Goal: Task Accomplishment & Management: Use online tool/utility

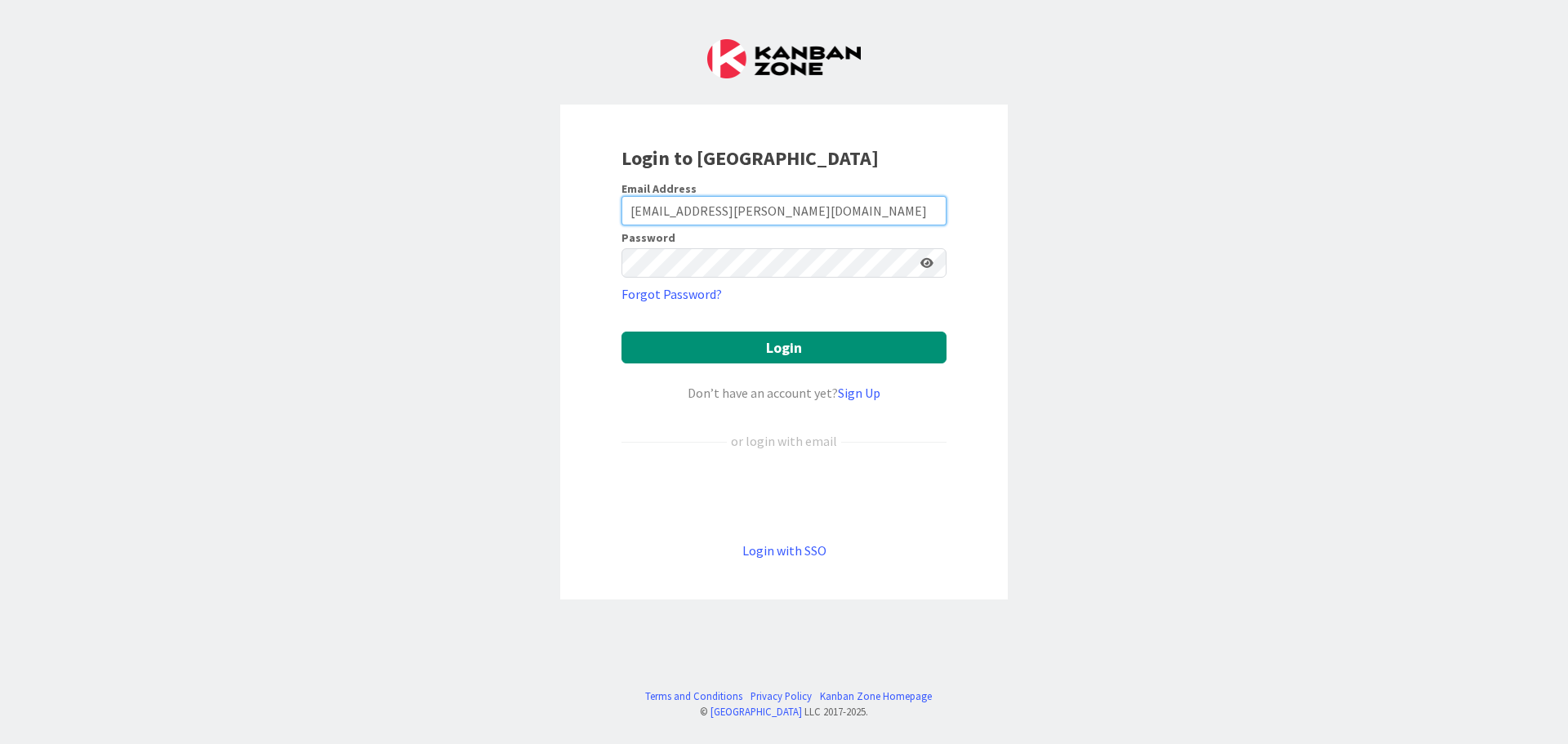
drag, startPoint x: 836, startPoint y: 198, endPoint x: 365, endPoint y: 156, distance: 472.9
click at [365, 157] on div "Login to [GEOGRAPHIC_DATA] Email Address [EMAIL_ADDRESS][PERSON_NAME][DOMAIN_NA…" at bounding box center [784, 372] width 1568 height 744
click at [727, 215] on input "cr" at bounding box center [784, 211] width 325 height 29
type input "[EMAIL_ADDRESS][PERSON_NAME][DOMAIN_NAME]"
click at [802, 369] on form "Email Address [EMAIL_ADDRESS][PERSON_NAME][DOMAIN_NAME] Password Forgot Passwor…" at bounding box center [784, 371] width 325 height 379
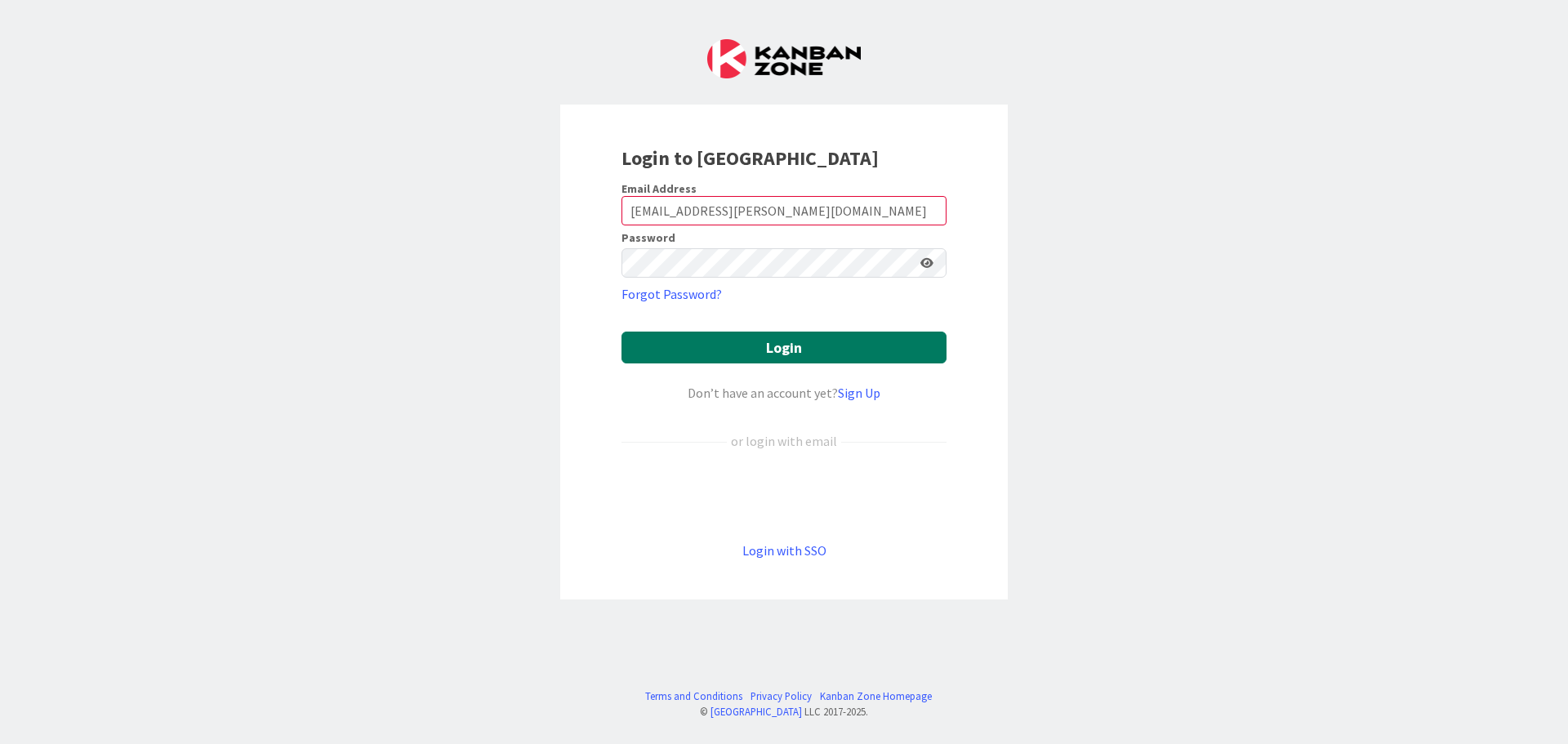
click at [806, 353] on button "Login" at bounding box center [784, 347] width 325 height 32
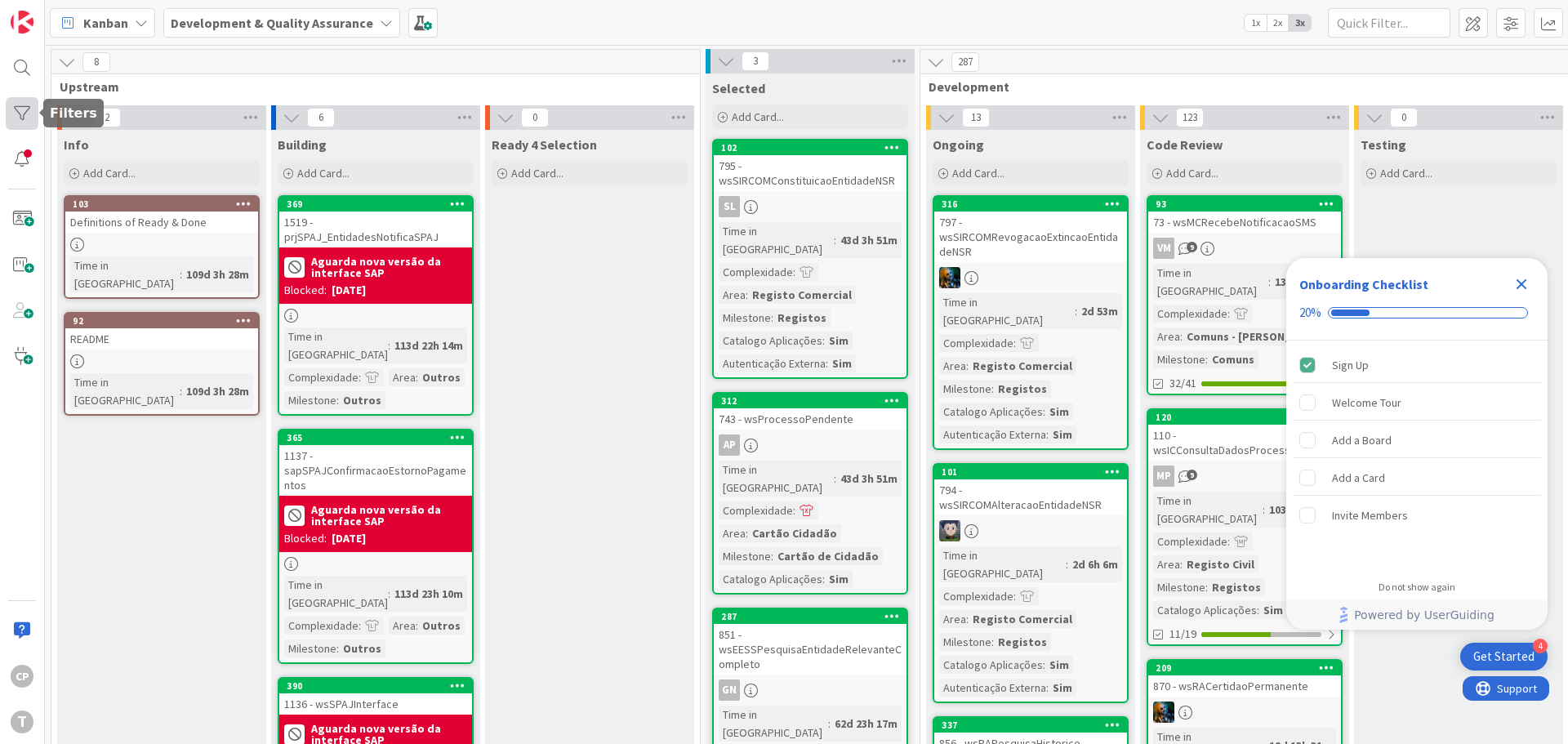
click at [25, 105] on div at bounding box center [21, 113] width 32 height 32
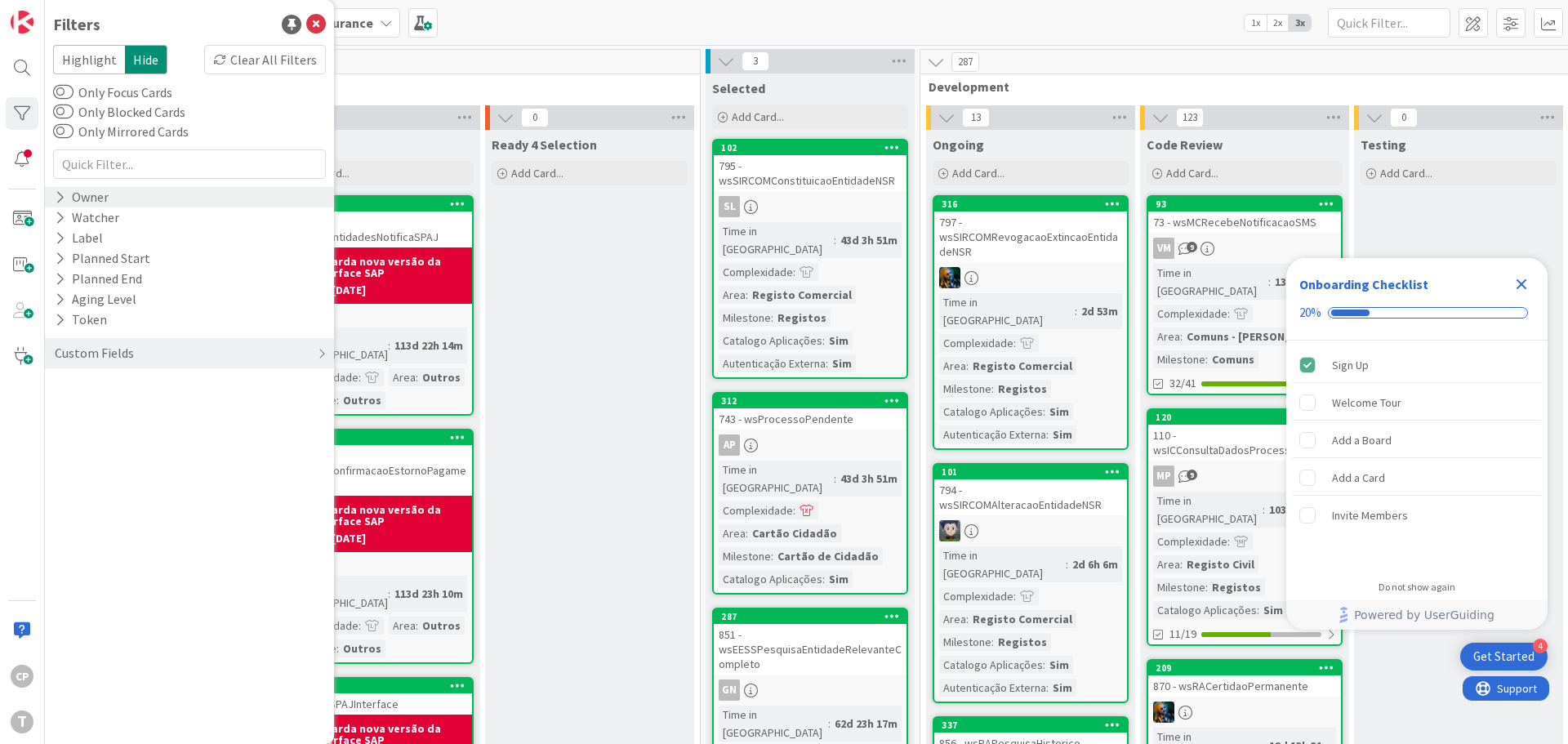
click at [59, 198] on icon at bounding box center [60, 197] width 11 height 14
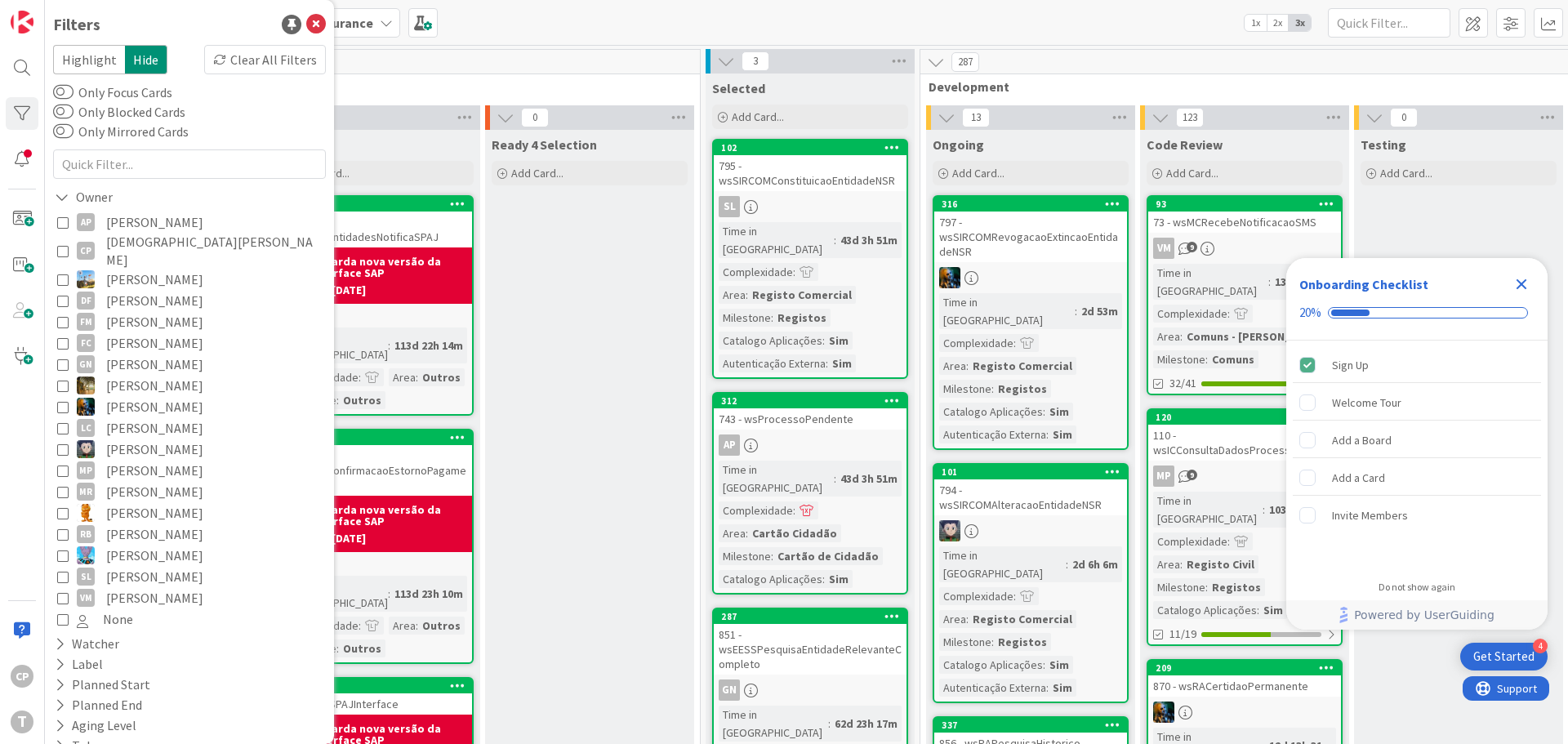
click at [70, 248] on button "CP [DEMOGRAPHIC_DATA][PERSON_NAME]" at bounding box center [189, 250] width 264 height 36
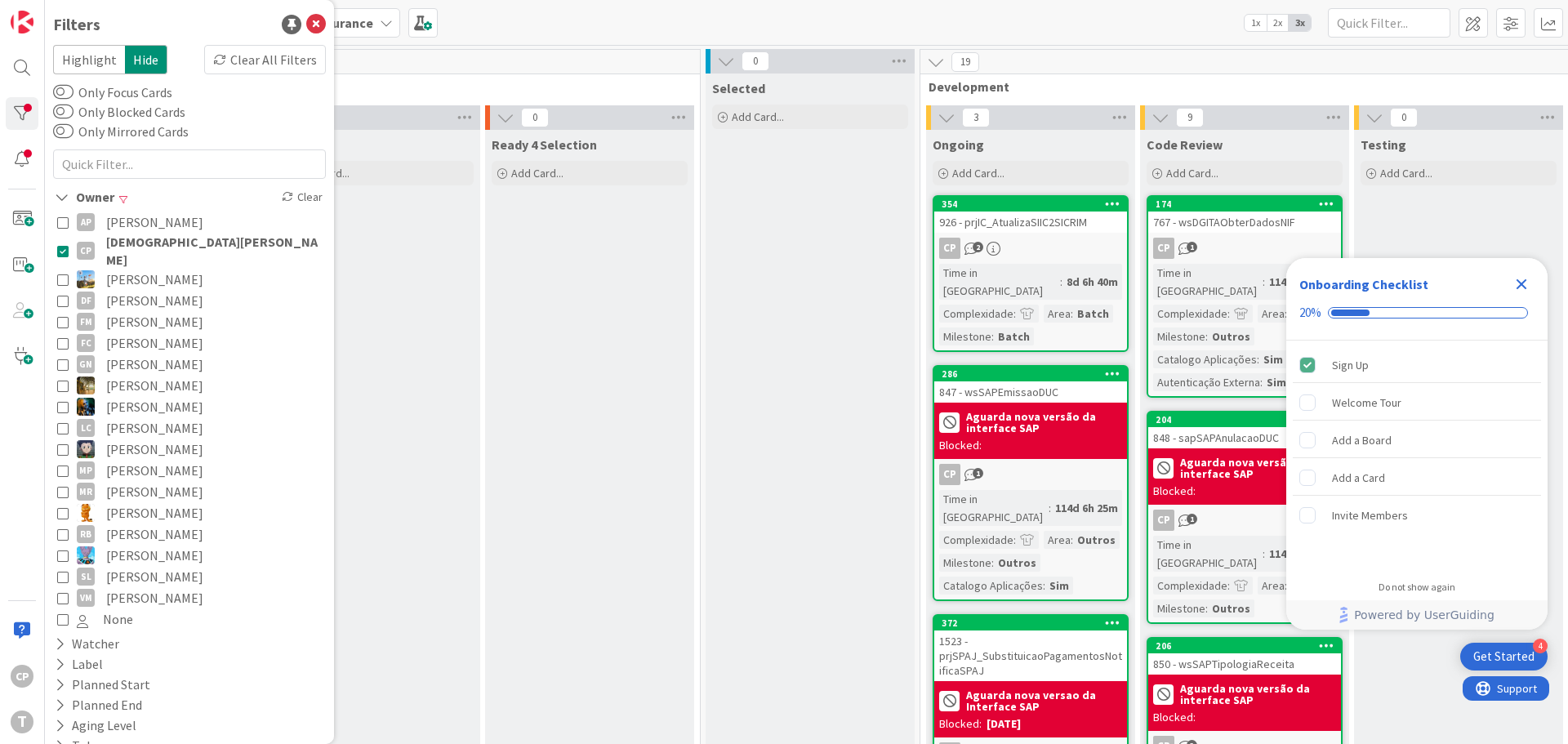
click at [1067, 231] on div "926 - prjIC_AtualizaSIIC2SICRIM" at bounding box center [1030, 222] width 192 height 21
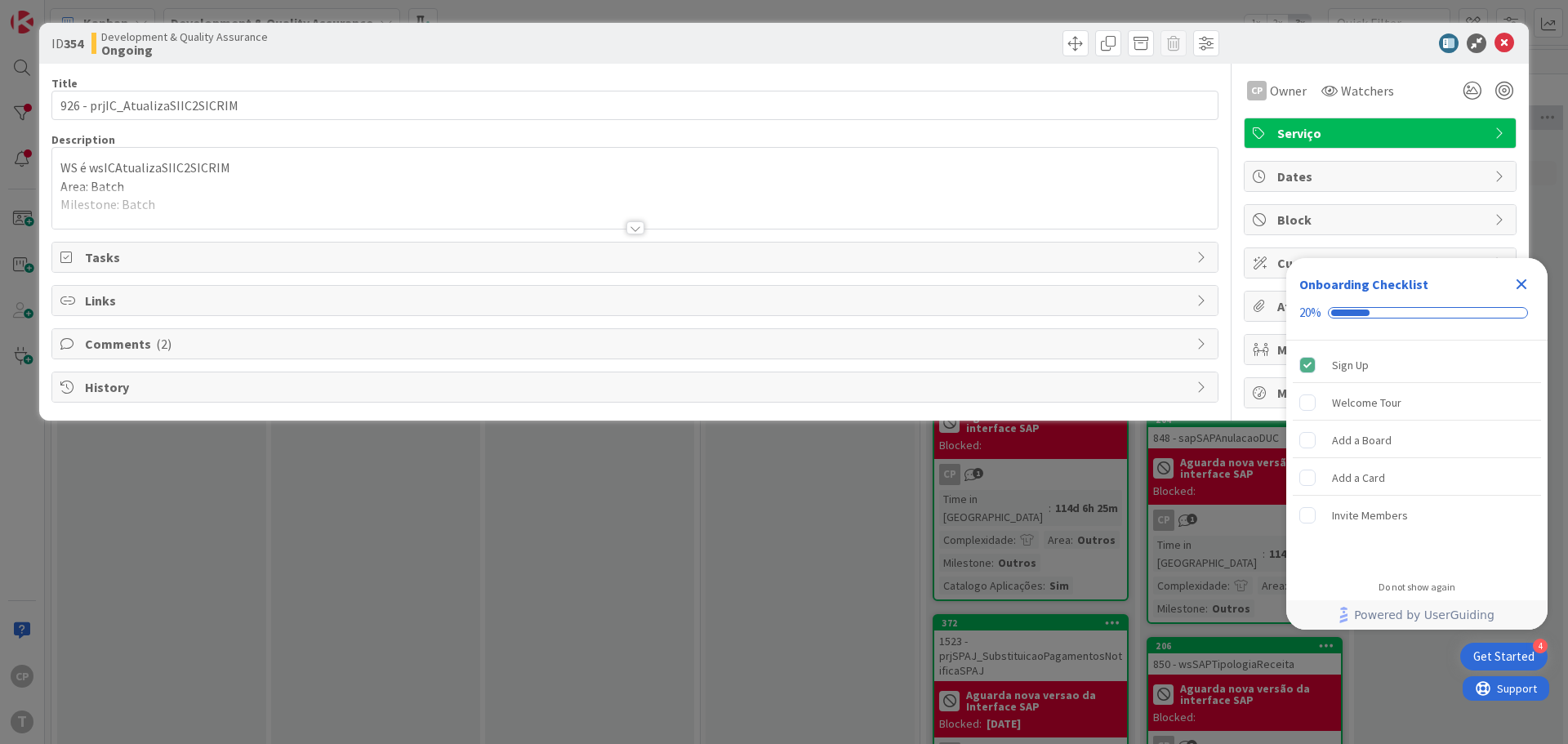
click at [135, 349] on span "Comments ( 2 )" at bounding box center [636, 343] width 1103 height 19
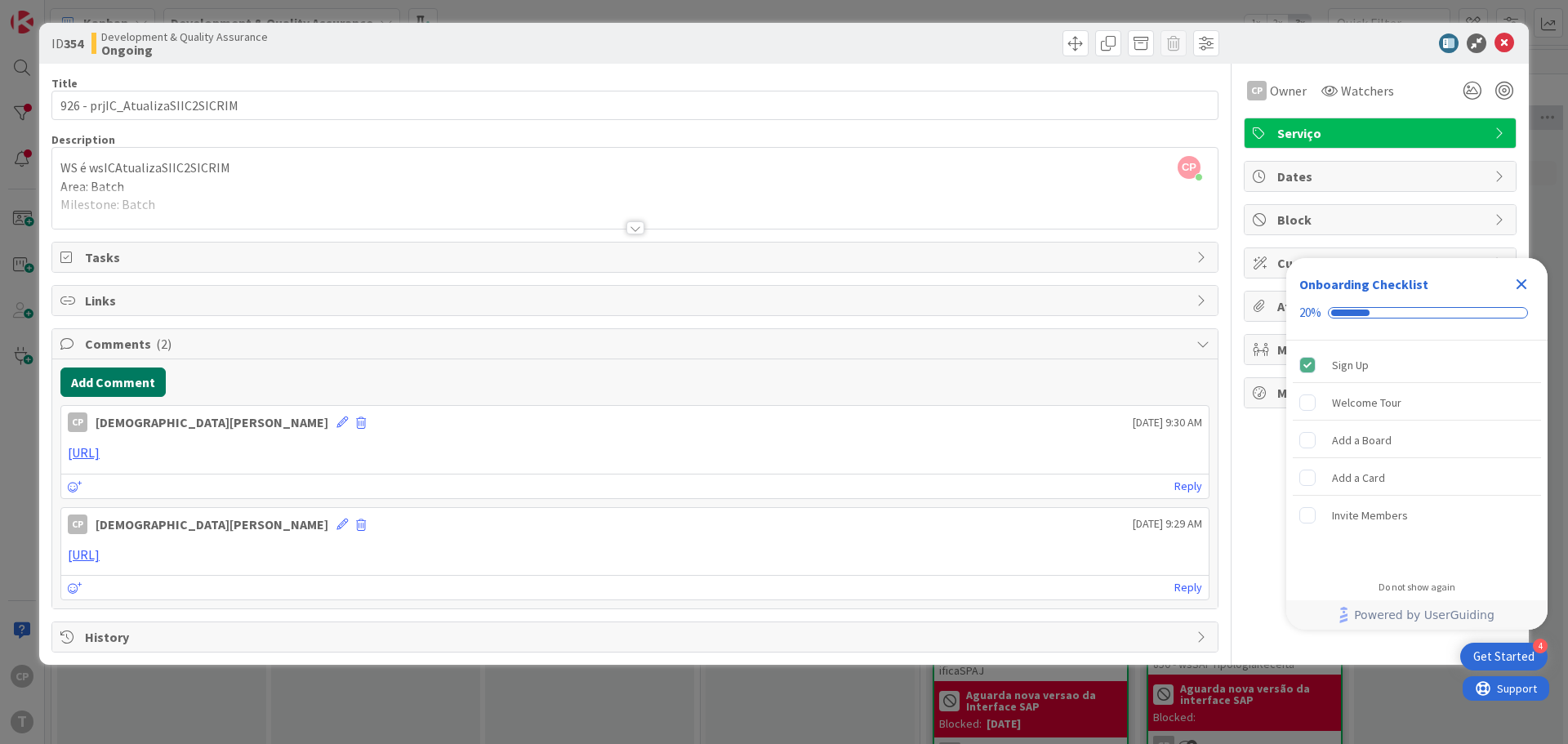
click at [121, 375] on button "Add Comment" at bounding box center [113, 382] width 105 height 29
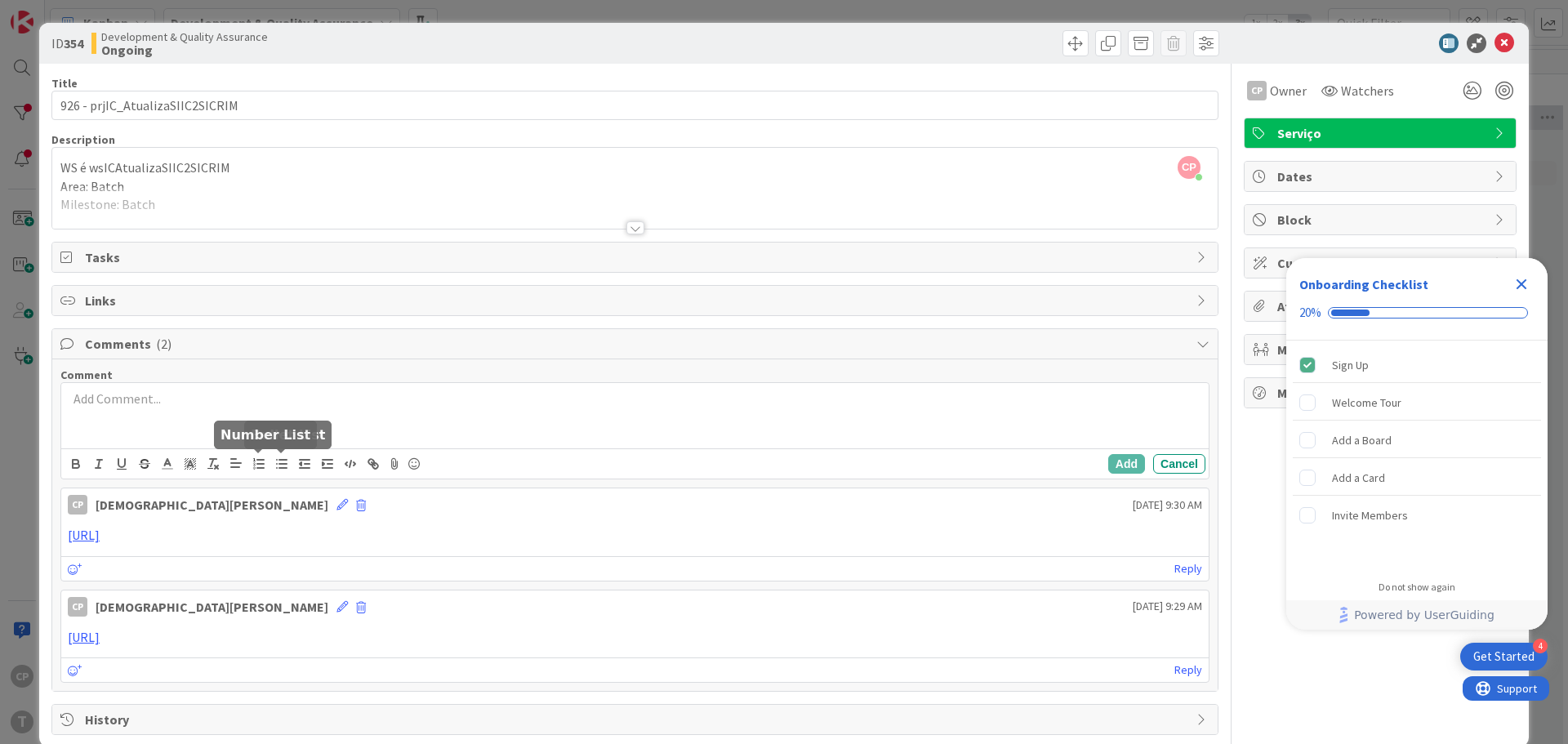
click at [206, 415] on div at bounding box center [635, 415] width 1147 height 65
click at [915, 394] on p "[URL]" at bounding box center [635, 399] width 1134 height 18
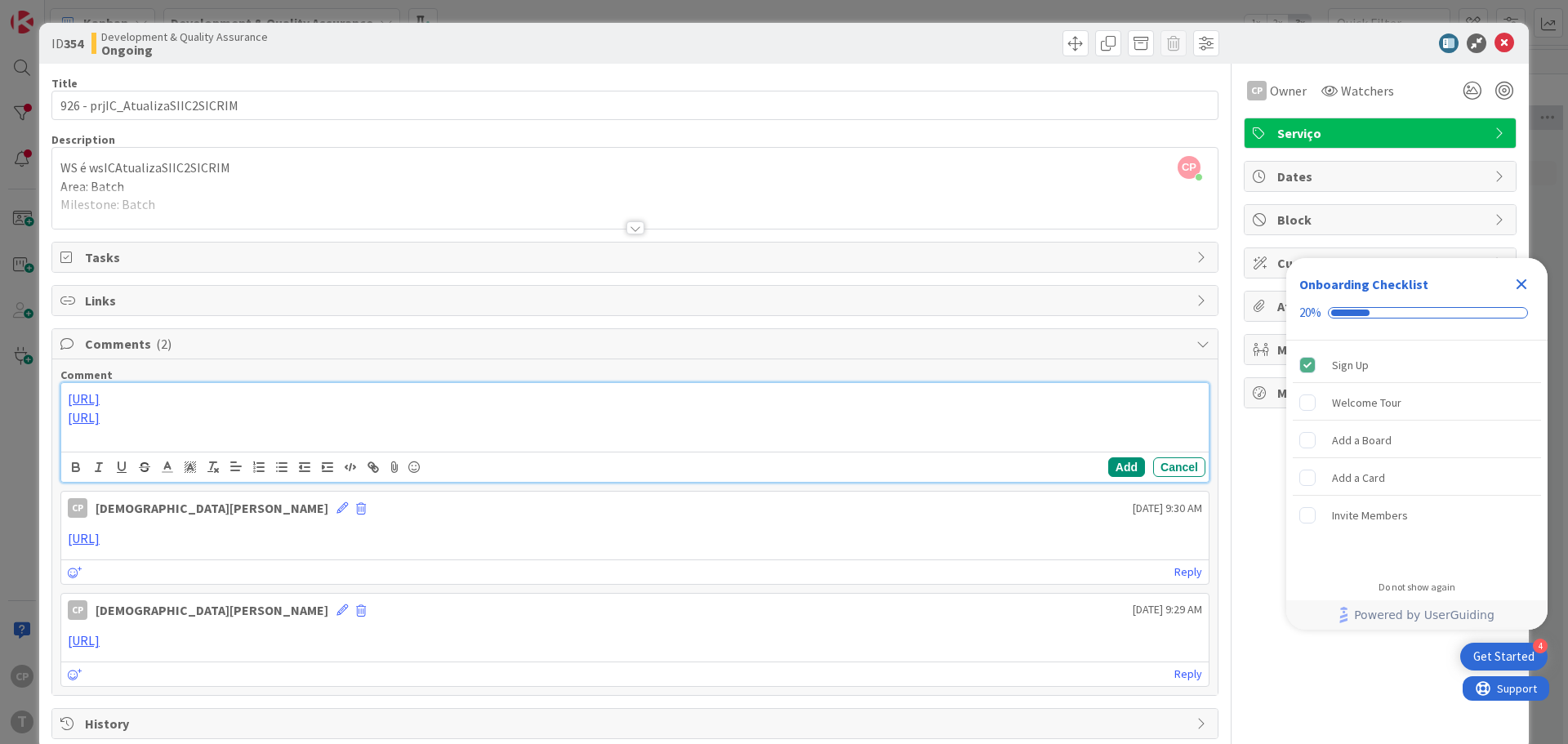
click at [860, 415] on p "[URL]" at bounding box center [635, 417] width 1134 height 18
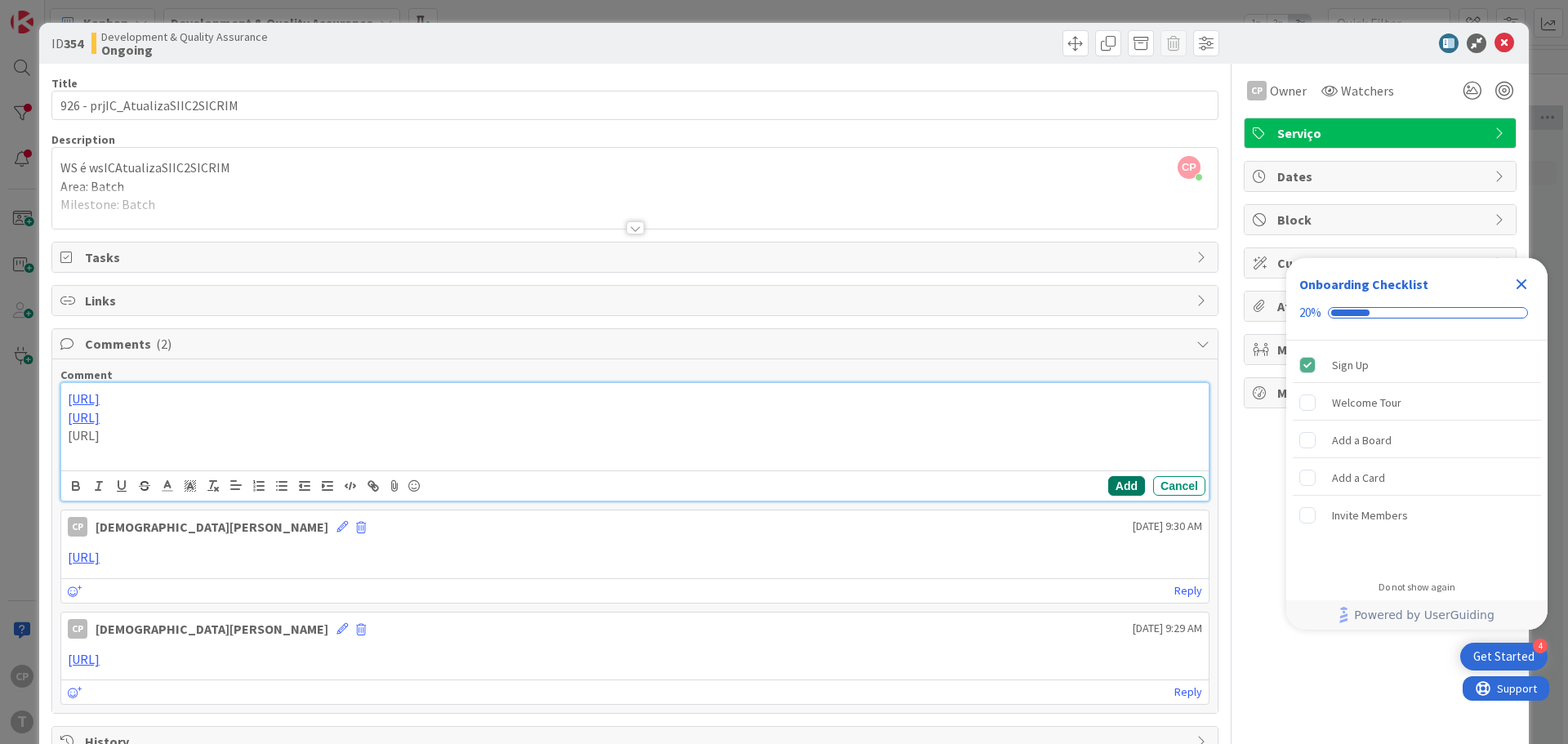
click at [1109, 484] on button "Add" at bounding box center [1127, 485] width 37 height 19
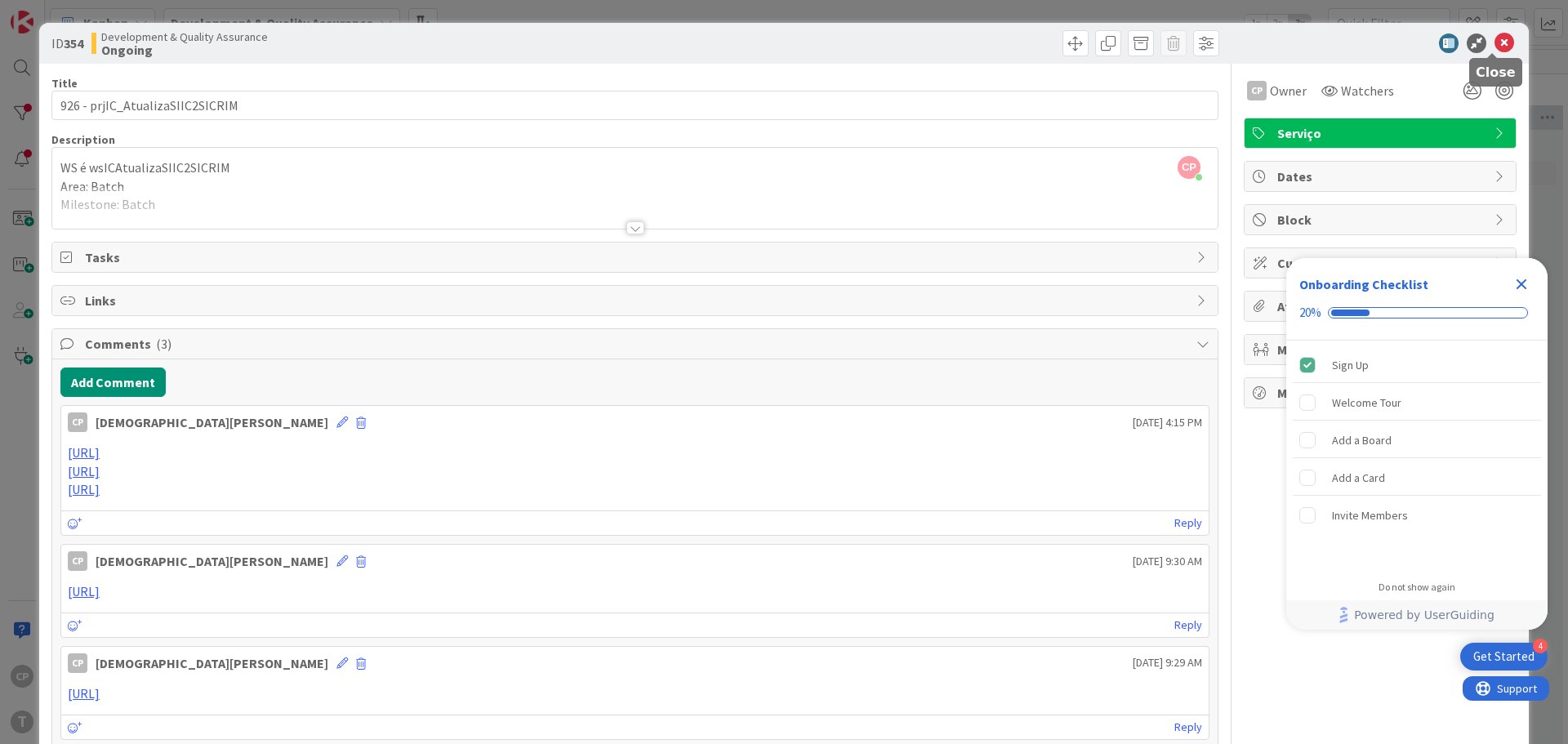
click at [1494, 38] on icon at bounding box center [1504, 42] width 19 height 19
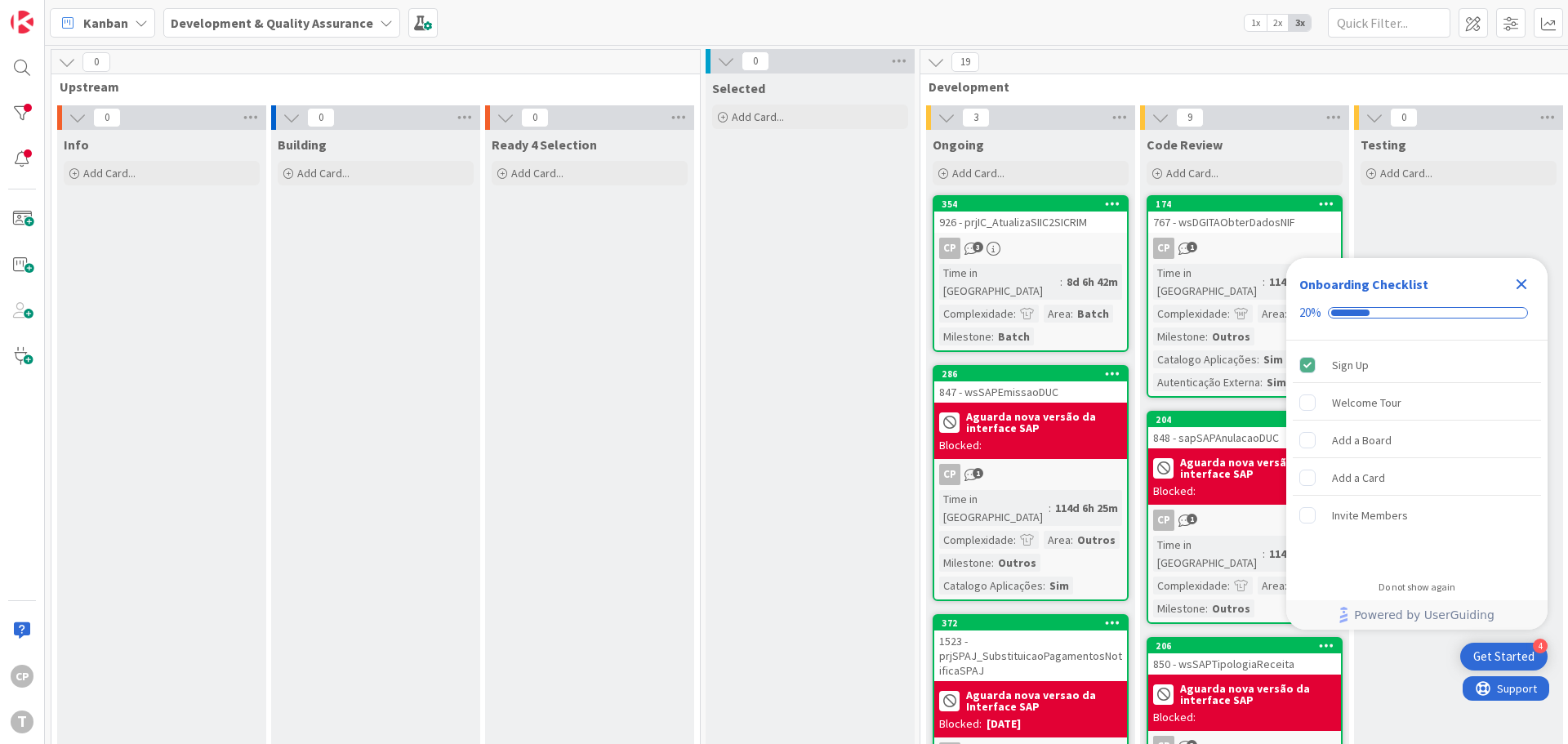
click at [1239, 69] on div "19" at bounding box center [1352, 62] width 863 height 25
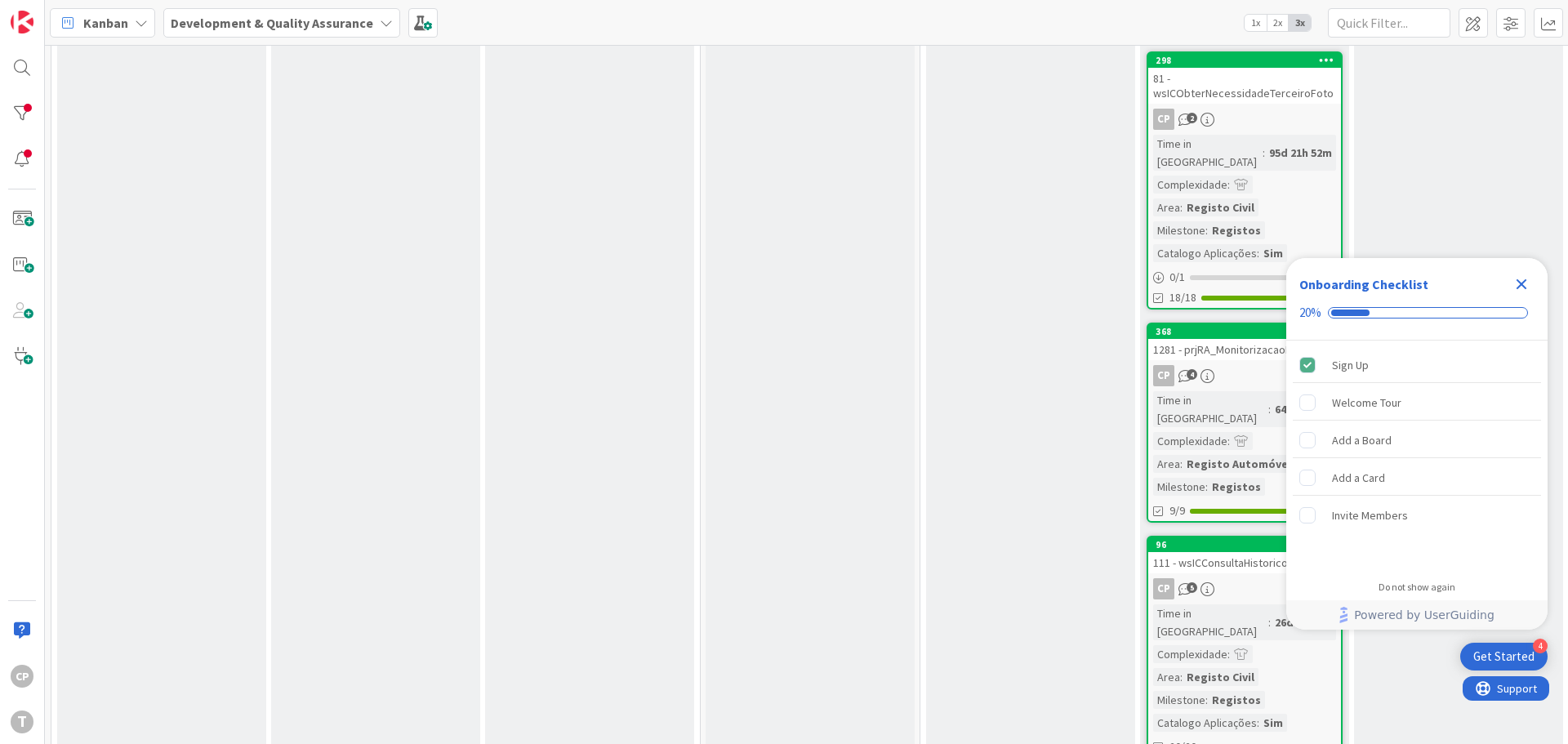
scroll to position [1505, 0]
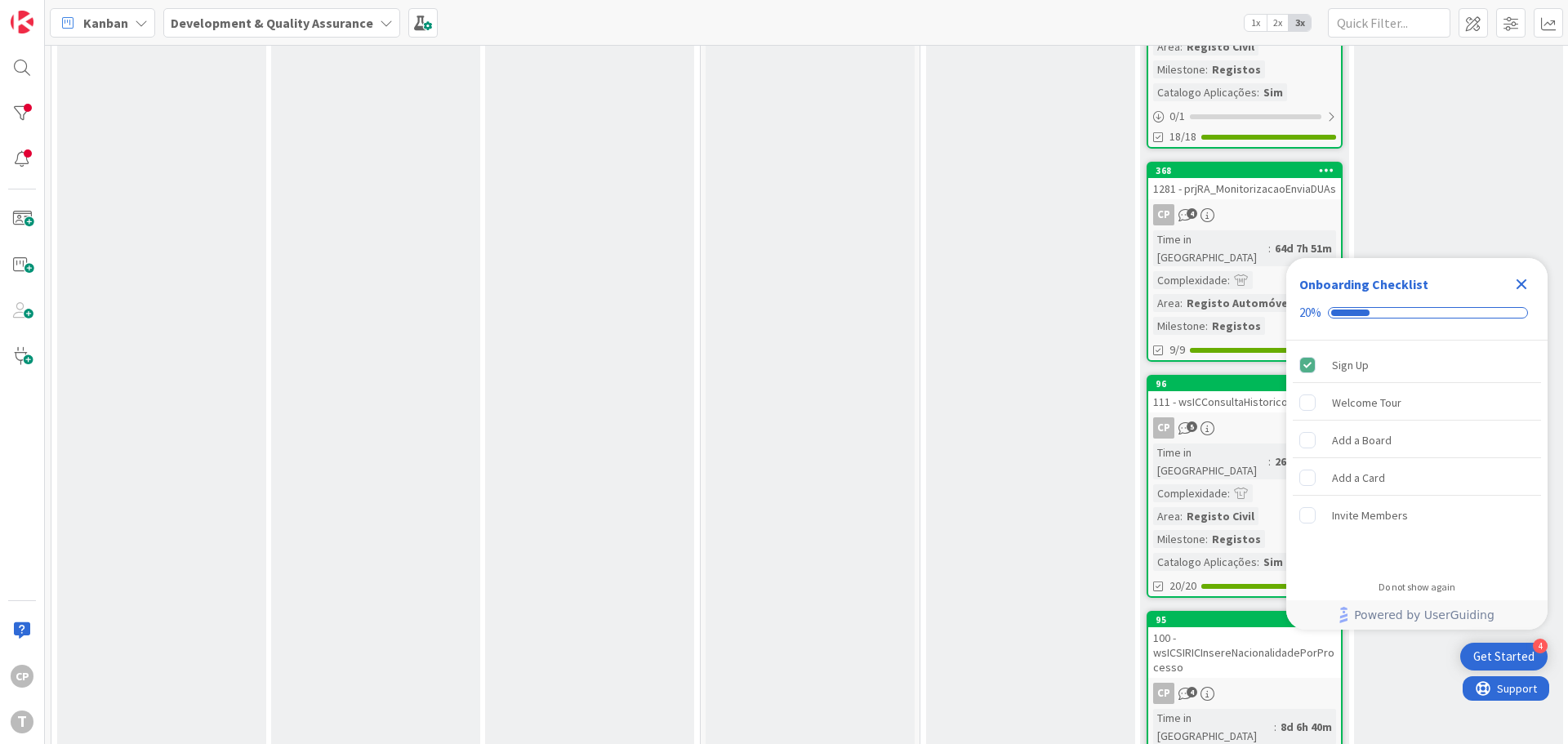
click at [1517, 289] on icon "Close Checklist" at bounding box center [1522, 285] width 11 height 11
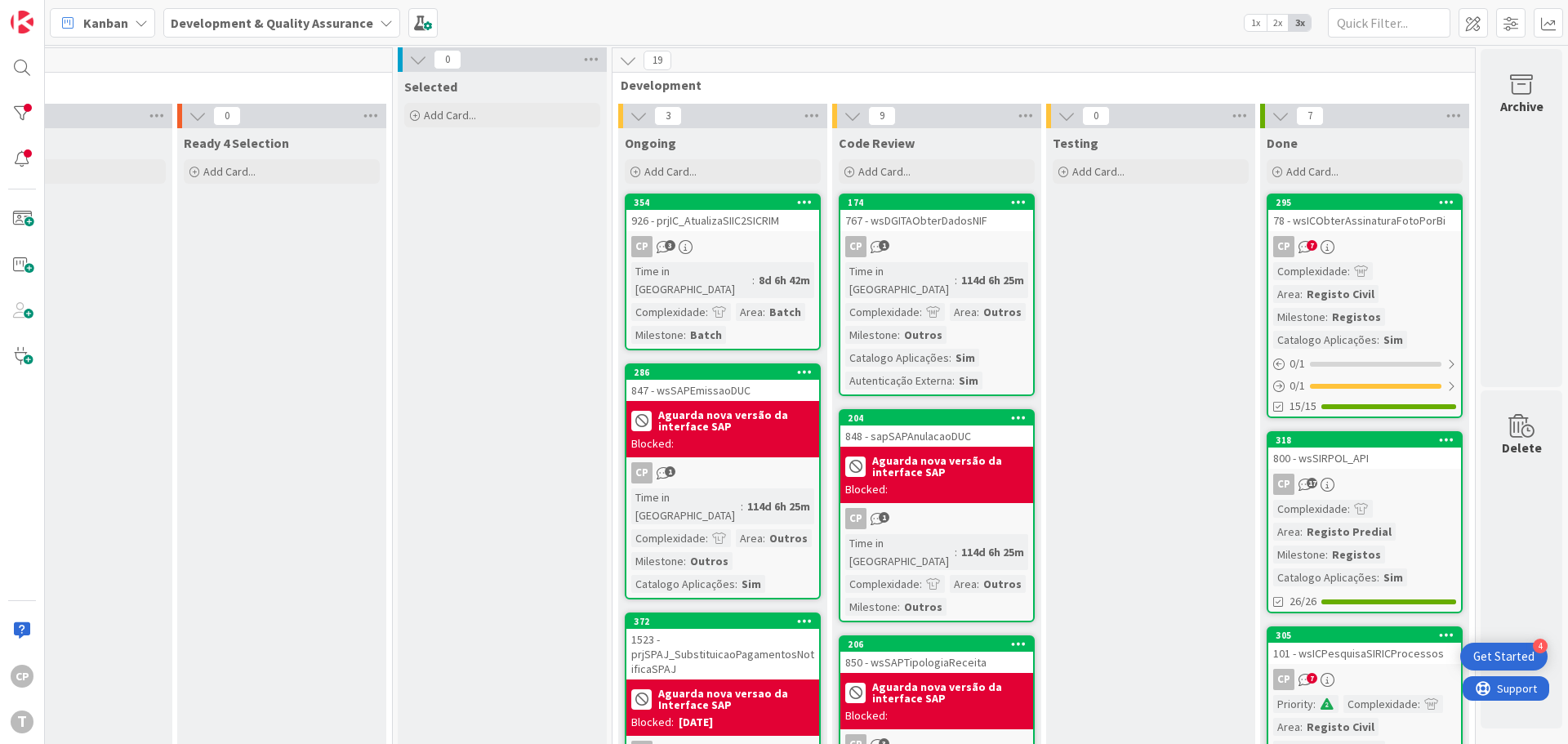
scroll to position [0, 320]
